Goal: Task Accomplishment & Management: Use online tool/utility

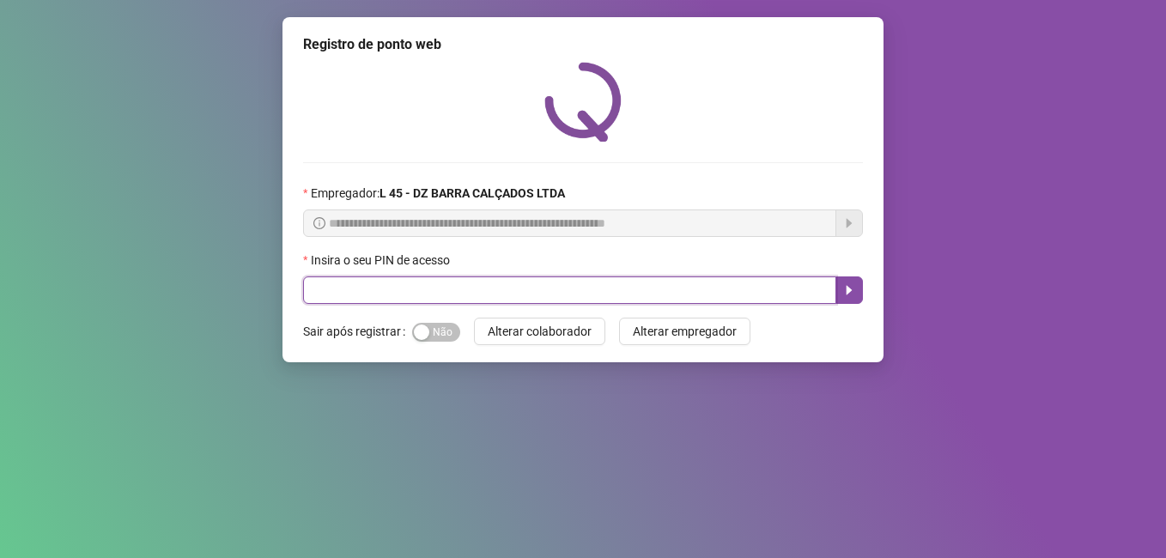
drag, startPoint x: 422, startPoint y: 291, endPoint x: 432, endPoint y: 313, distance: 23.5
click at [422, 299] on input "text" at bounding box center [569, 289] width 533 height 27
type input "*****"
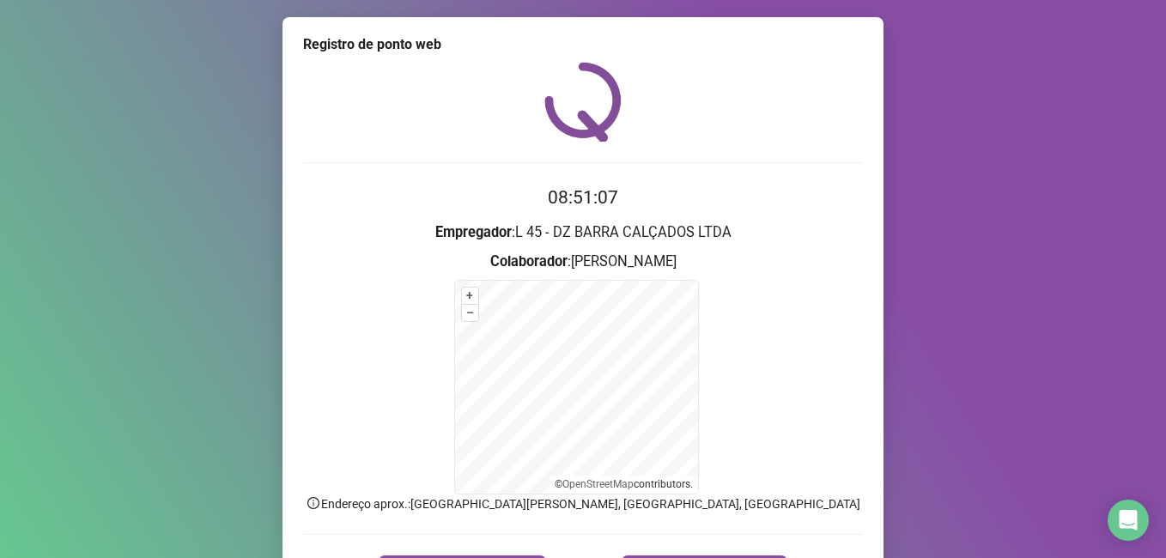
scroll to position [107, 0]
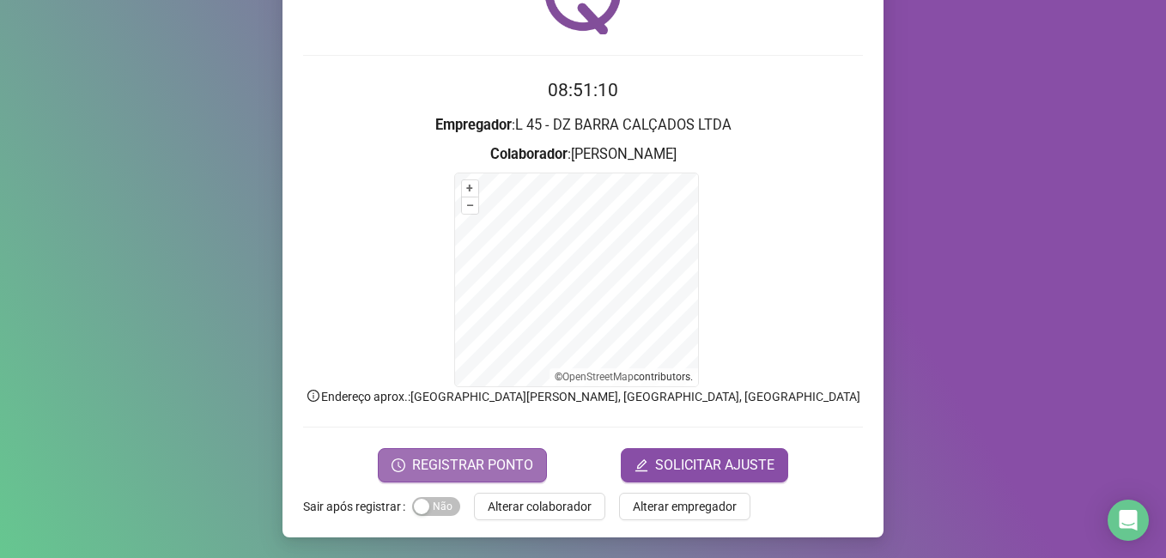
click at [431, 462] on span "REGISTRAR PONTO" at bounding box center [472, 465] width 121 height 21
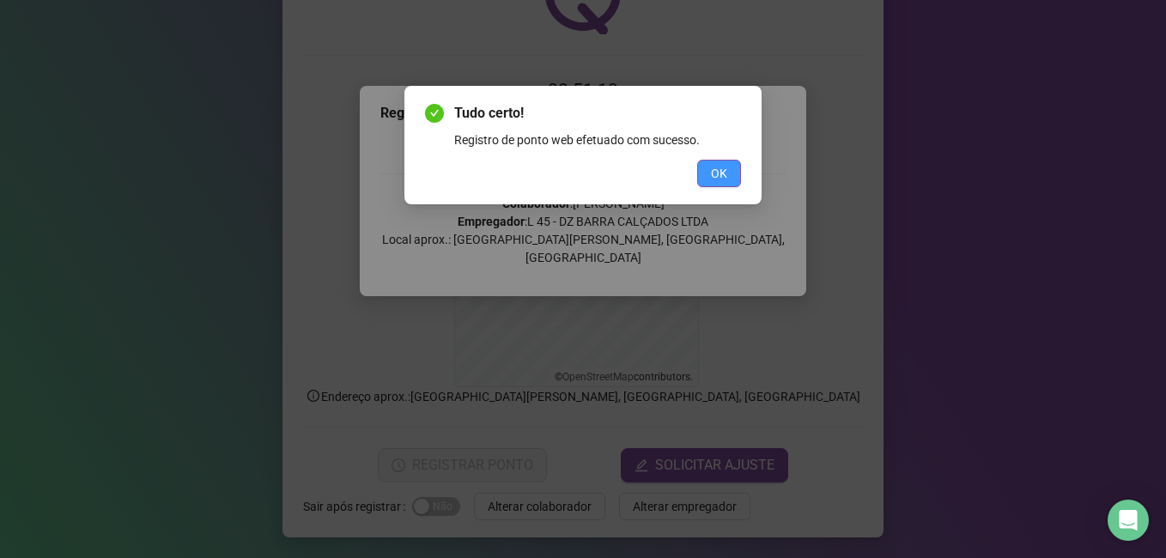
click at [729, 167] on button "OK" at bounding box center [719, 173] width 44 height 27
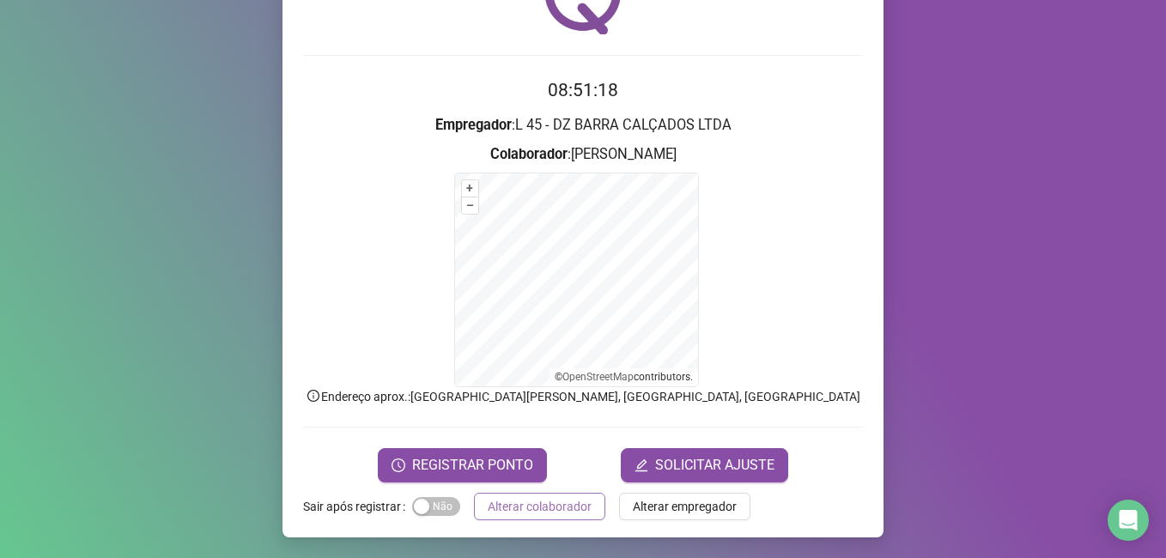
click at [504, 507] on span "Alterar colaborador" at bounding box center [540, 506] width 104 height 19
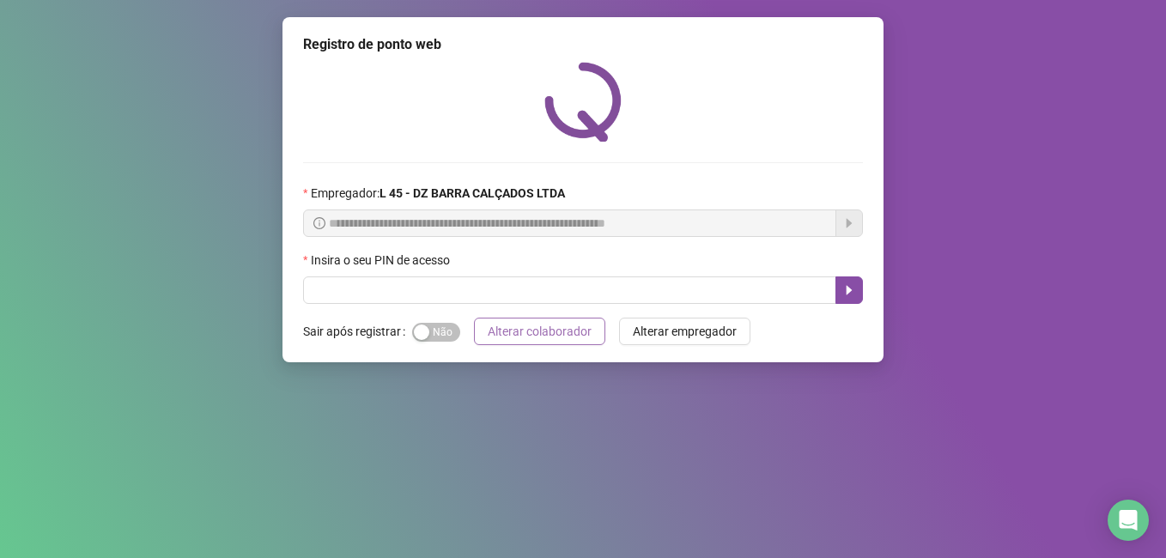
scroll to position [0, 0]
click at [335, 286] on input "text" at bounding box center [569, 289] width 533 height 27
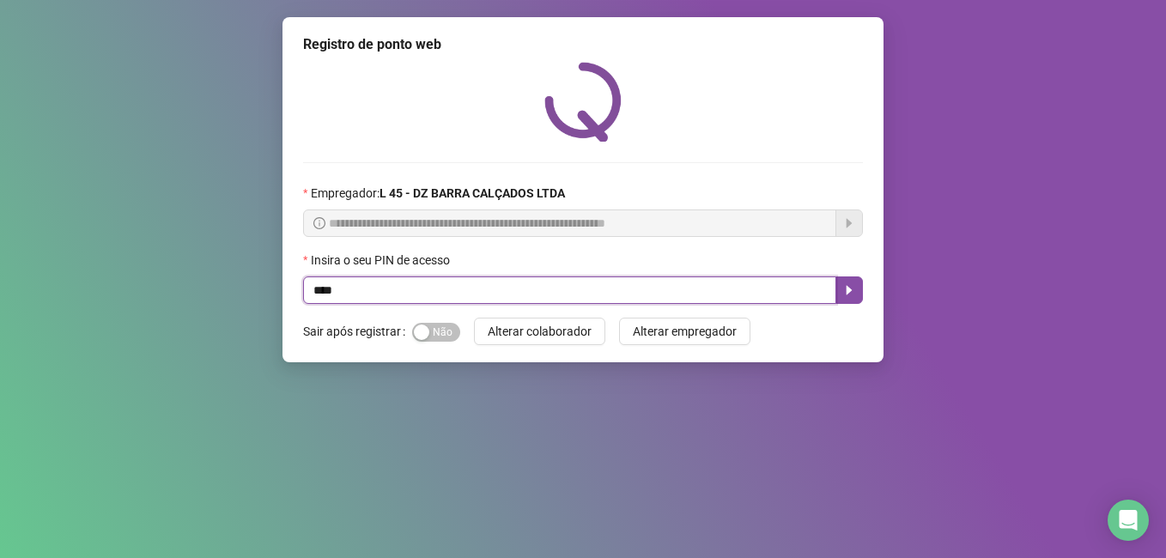
type input "*****"
click at [850, 295] on icon "caret-right" at bounding box center [849, 290] width 14 height 14
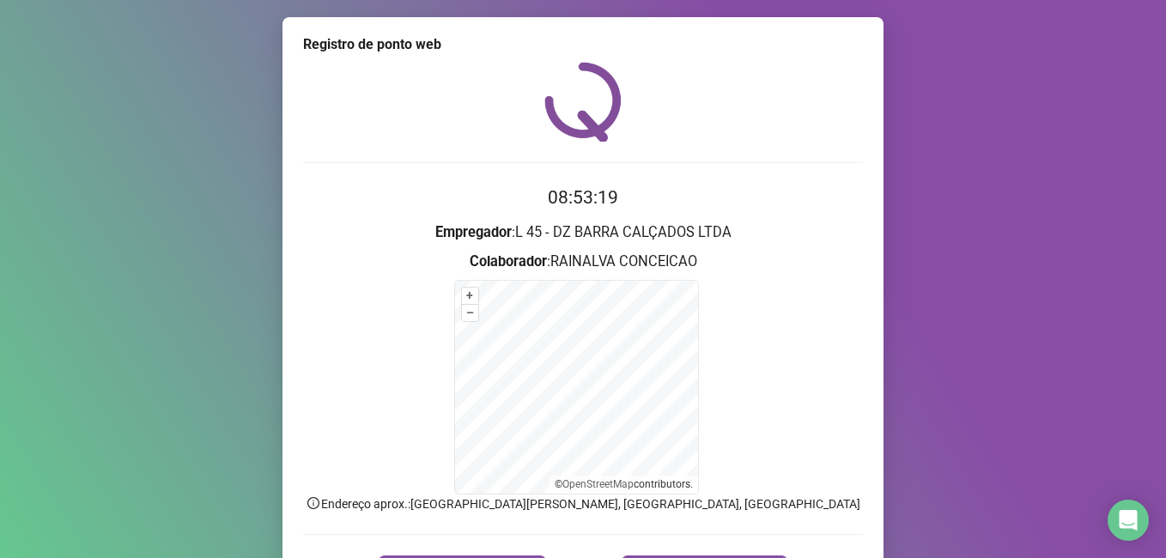
scroll to position [107, 0]
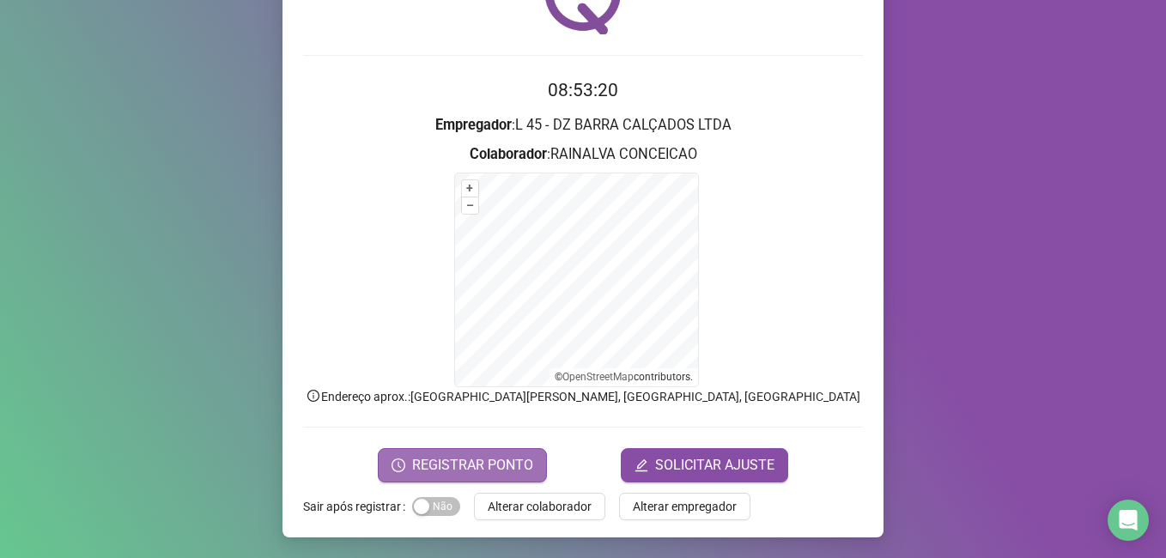
click at [472, 456] on span "REGISTRAR PONTO" at bounding box center [472, 465] width 121 height 21
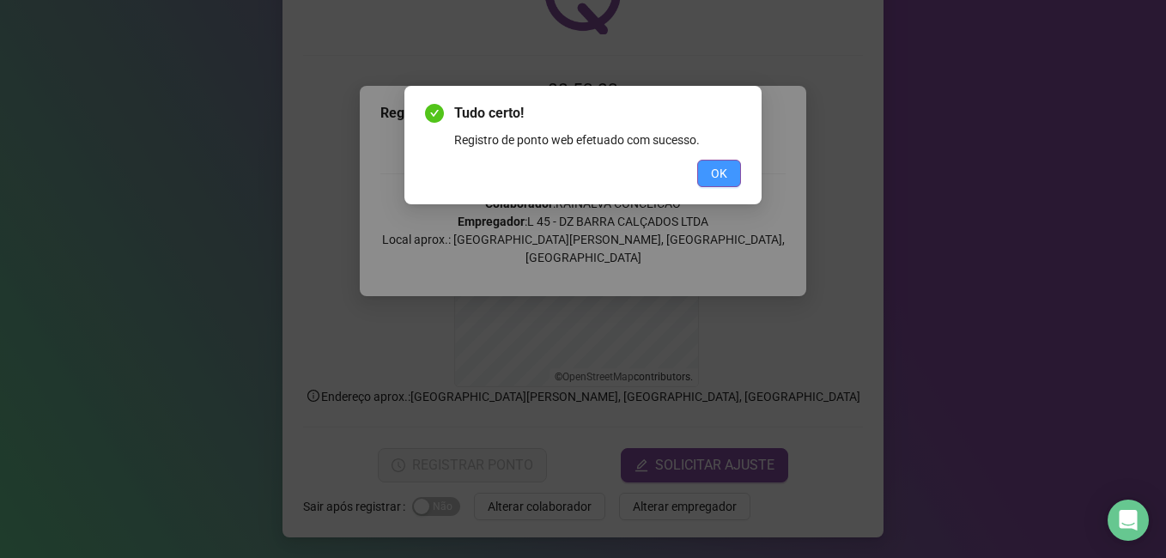
click at [715, 168] on span "OK" at bounding box center [719, 173] width 16 height 19
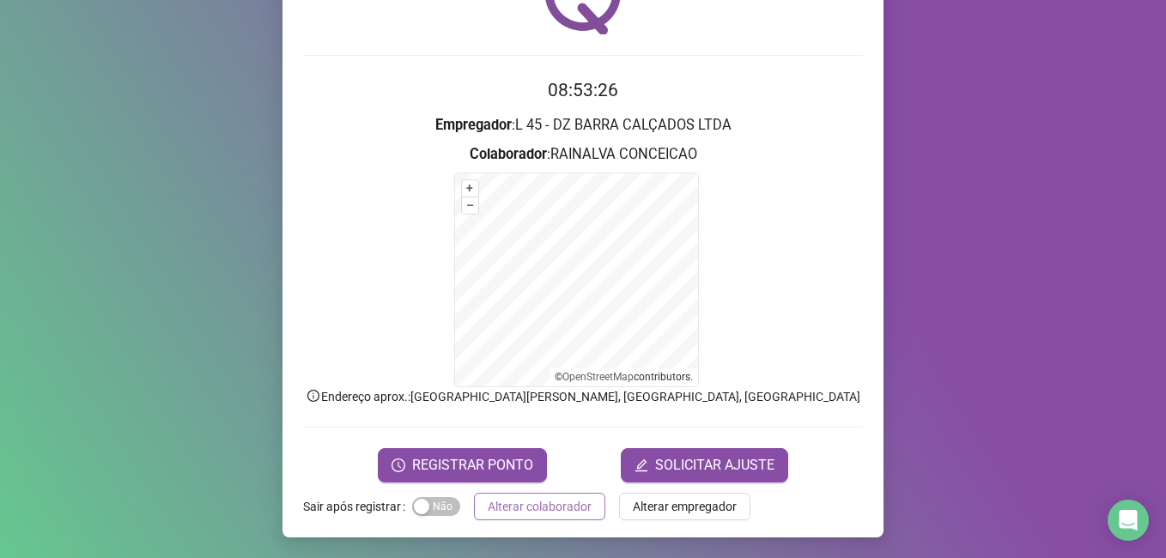
click at [521, 506] on span "Alterar colaborador" at bounding box center [540, 506] width 104 height 19
